Goal: Information Seeking & Learning: Compare options

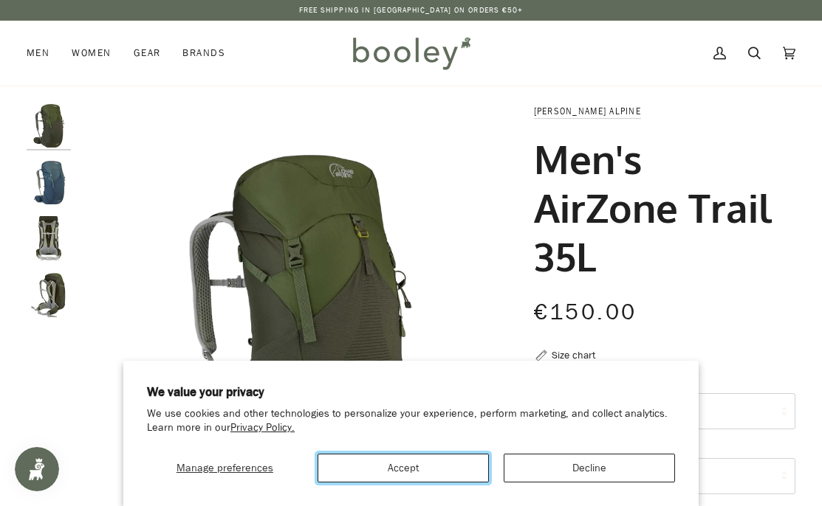
click at [411, 472] on button "Accept" at bounding box center [402, 468] width 171 height 29
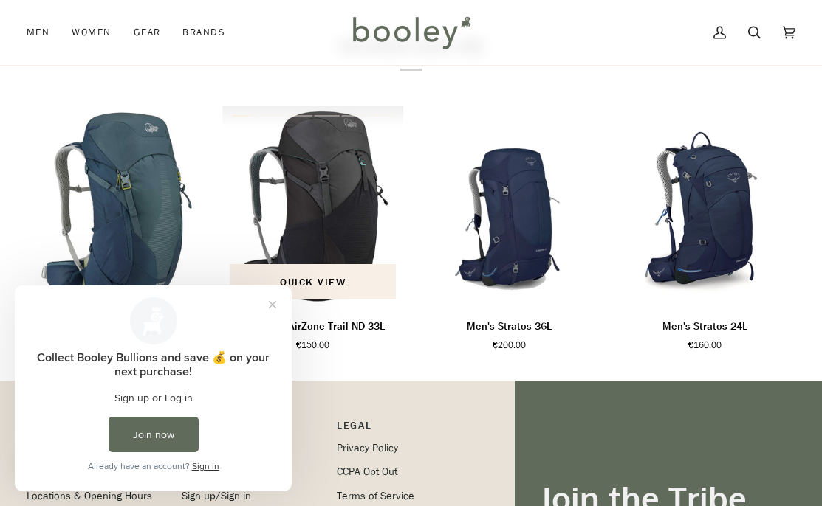
click at [333, 225] on img "Women's AirZone Trail ND 33L" at bounding box center [312, 207] width 181 height 202
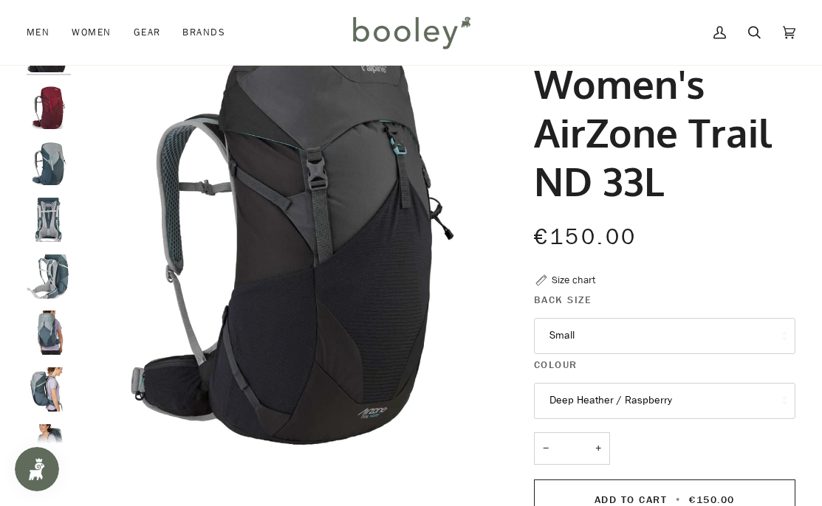
scroll to position [78, 0]
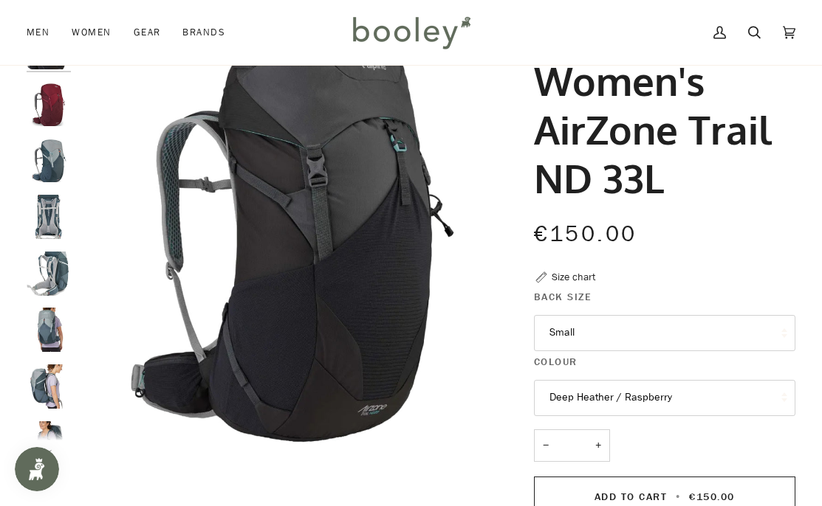
click at [44, 168] on img "Lowe Alpine Women's AirZone Trail ND 33L Orion Blue / Citadel - Booley Galway" at bounding box center [49, 160] width 44 height 44
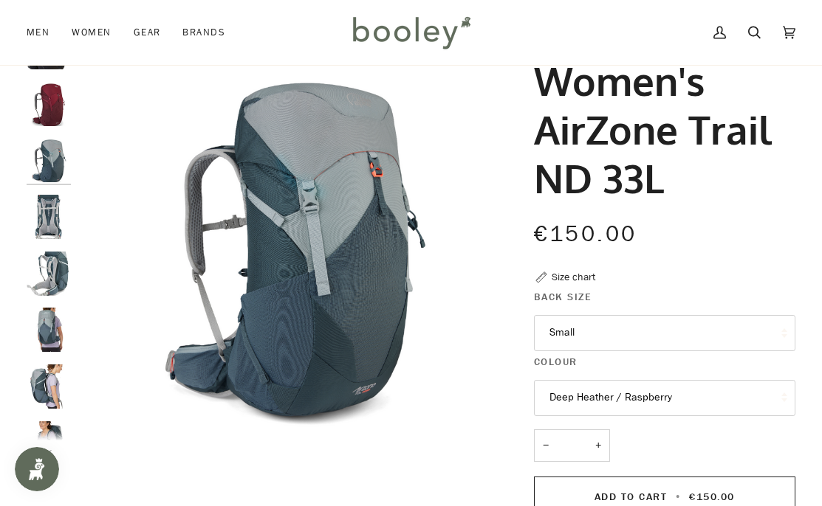
click at [47, 216] on img "Lowe Alpine Women's AirZone Trail ND 33L - Booley Galway" at bounding box center [49, 217] width 44 height 44
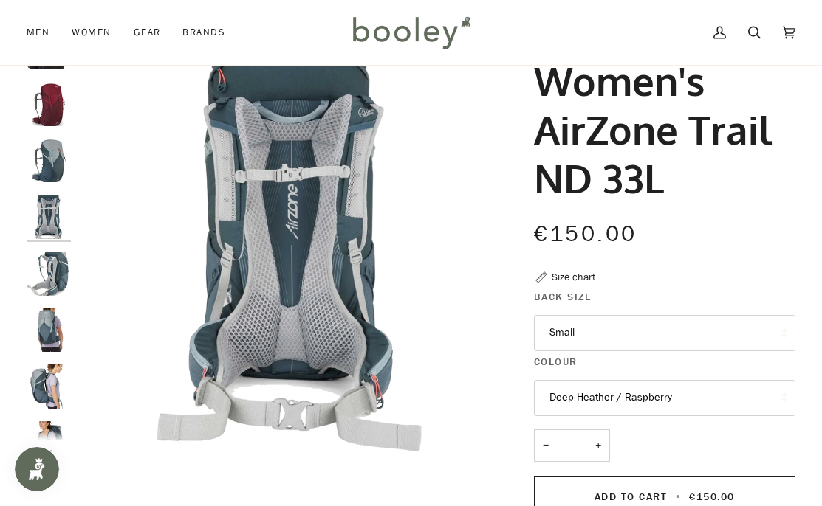
click at [50, 215] on img "Lowe Alpine Women's AirZone Trail ND 33L - Booley Galway" at bounding box center [49, 217] width 44 height 44
click at [51, 383] on img "Lowe Alpine Women's AirZone Trail ND 33L - Booley Galway" at bounding box center [49, 387] width 44 height 44
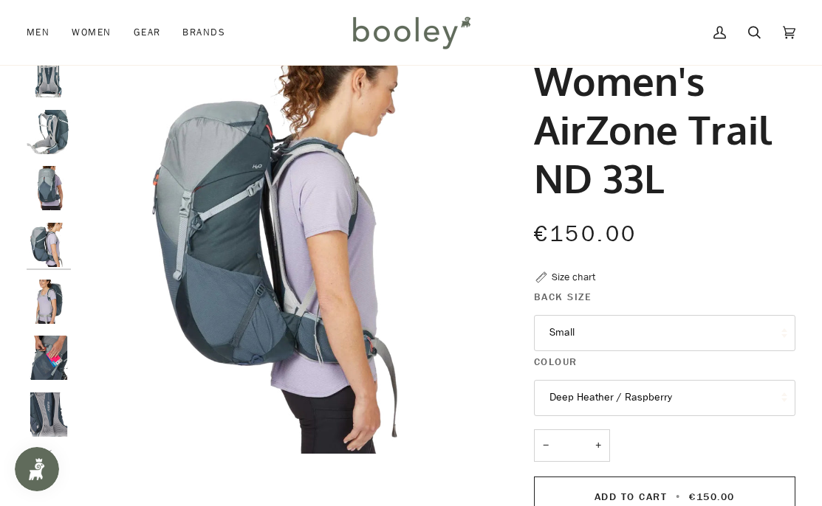
scroll to position [147, 0]
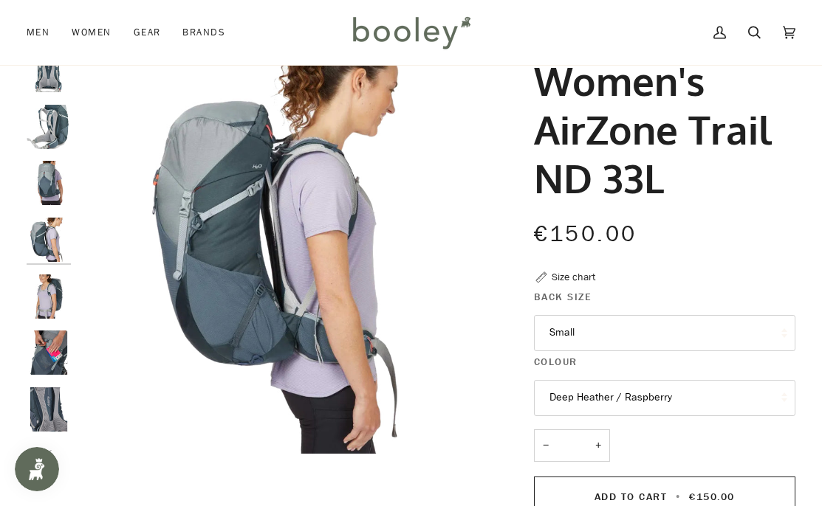
click at [54, 416] on img "Lowe Alpine Women's AirZone Trail ND 33L - Booley Galway" at bounding box center [49, 410] width 44 height 44
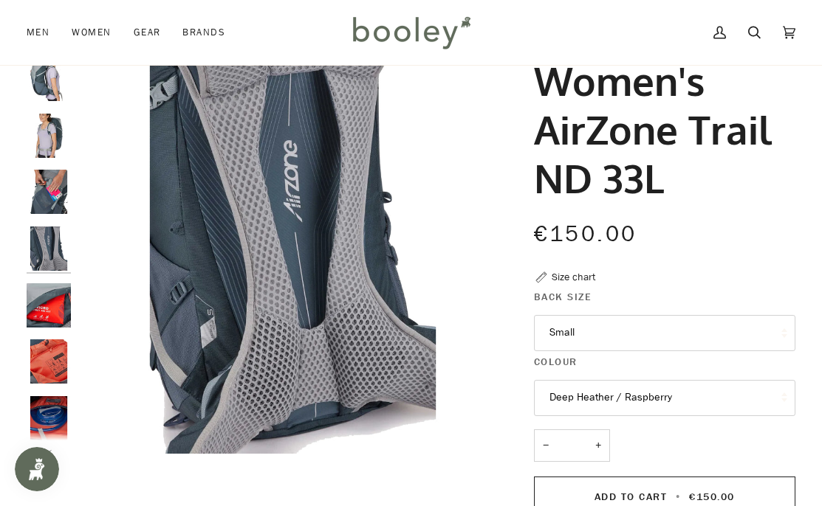
scroll to position [317, 0]
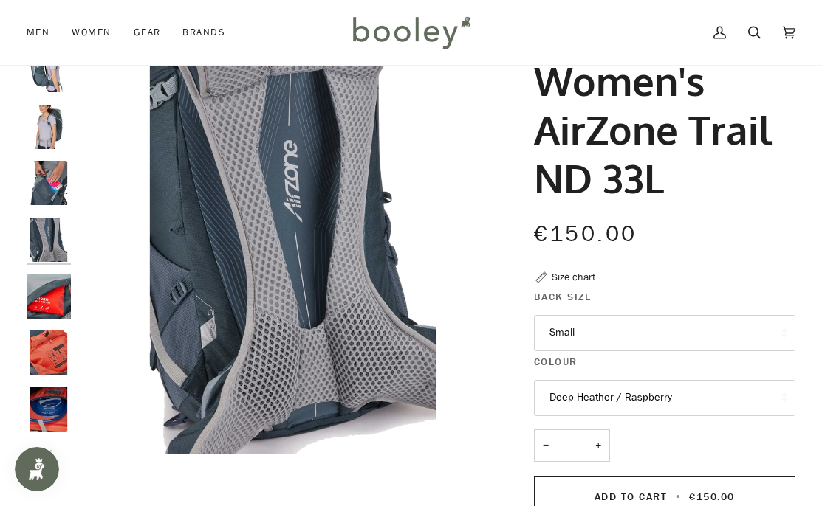
click at [52, 416] on img "Lowe Alpine Women's AirZone Trail ND 33L - Booley Galway" at bounding box center [49, 410] width 44 height 44
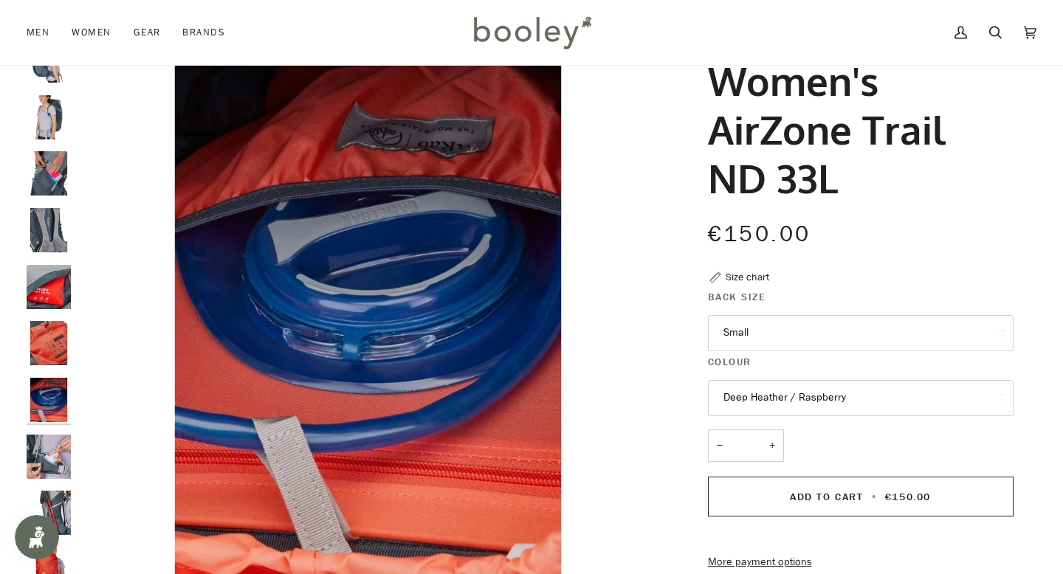
scroll to position [326, 0]
